Goal: Task Accomplishment & Management: Complete application form

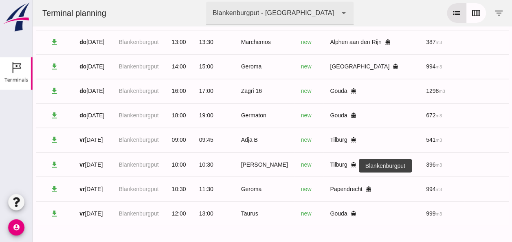
scroll to position [0, 216]
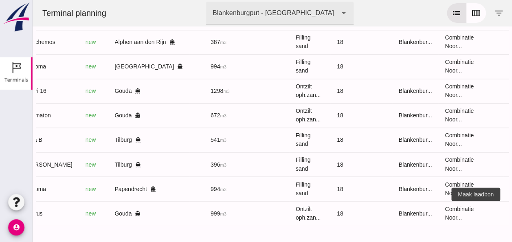
click at [512, 210] on icon "receipt_long" at bounding box center [518, 213] width 7 height 7
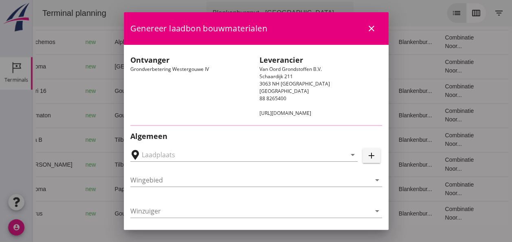
type input "Loswal Fa. J. Bos&Zonen, [GEOGRAPHIC_DATA]"
type input "Taurus"
type input "Rianne"
type input "999"
type input "Ontzilt oph.zand [75] (6120)"
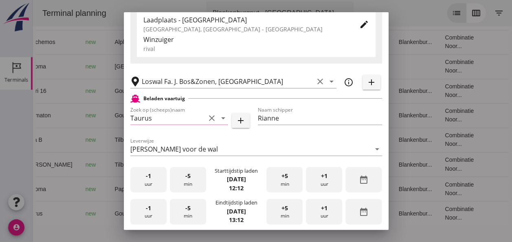
scroll to position [163, 0]
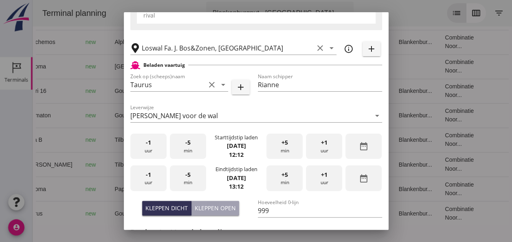
click at [148, 152] on div "-1 uur" at bounding box center [148, 147] width 36 height 26
click at [276, 146] on div "+5 min" at bounding box center [285, 147] width 36 height 26
click at [156, 179] on div "-1 uur" at bounding box center [148, 178] width 36 height 26
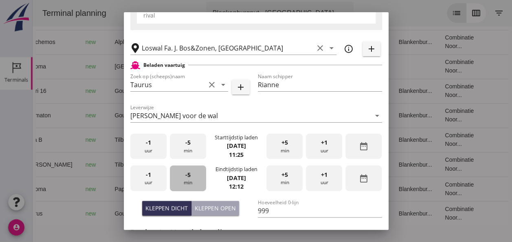
click at [190, 179] on div "-5 min" at bounding box center [188, 178] width 36 height 26
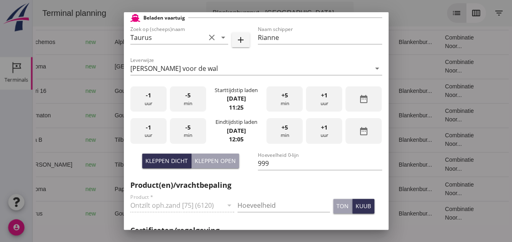
scroll to position [245, 0]
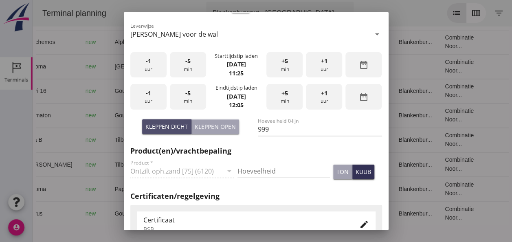
click at [169, 130] on div "Kleppen dicht" at bounding box center [167, 126] width 42 height 9
click at [267, 171] on input "Hoeveelheid" at bounding box center [284, 171] width 93 height 13
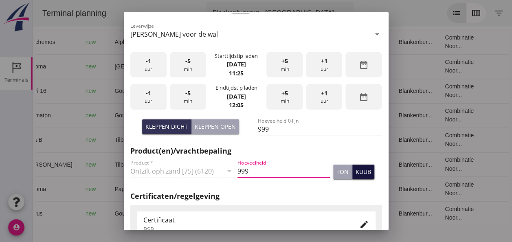
type input "999"
click at [356, 172] on div "kuub" at bounding box center [363, 172] width 15 height 9
click at [363, 222] on div "edit" at bounding box center [364, 225] width 15 height 10
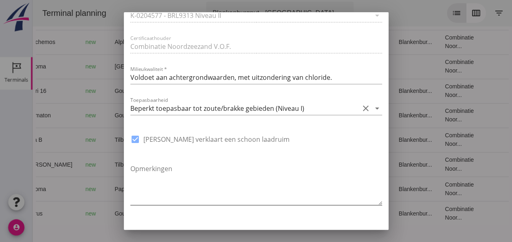
scroll to position [611, 0]
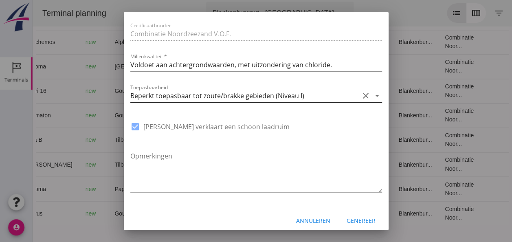
click at [373, 97] on icon "arrow_drop_down" at bounding box center [378, 96] width 10 height 10
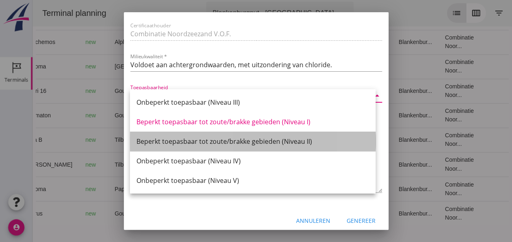
click at [296, 142] on div "Beperkt toepasbaar tot zoute/brakke gebieden (Niveau II)" at bounding box center [253, 142] width 233 height 10
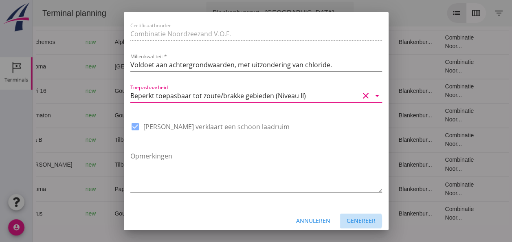
click at [356, 221] on div "Genereer" at bounding box center [361, 220] width 29 height 9
